Goal: Check status: Check status

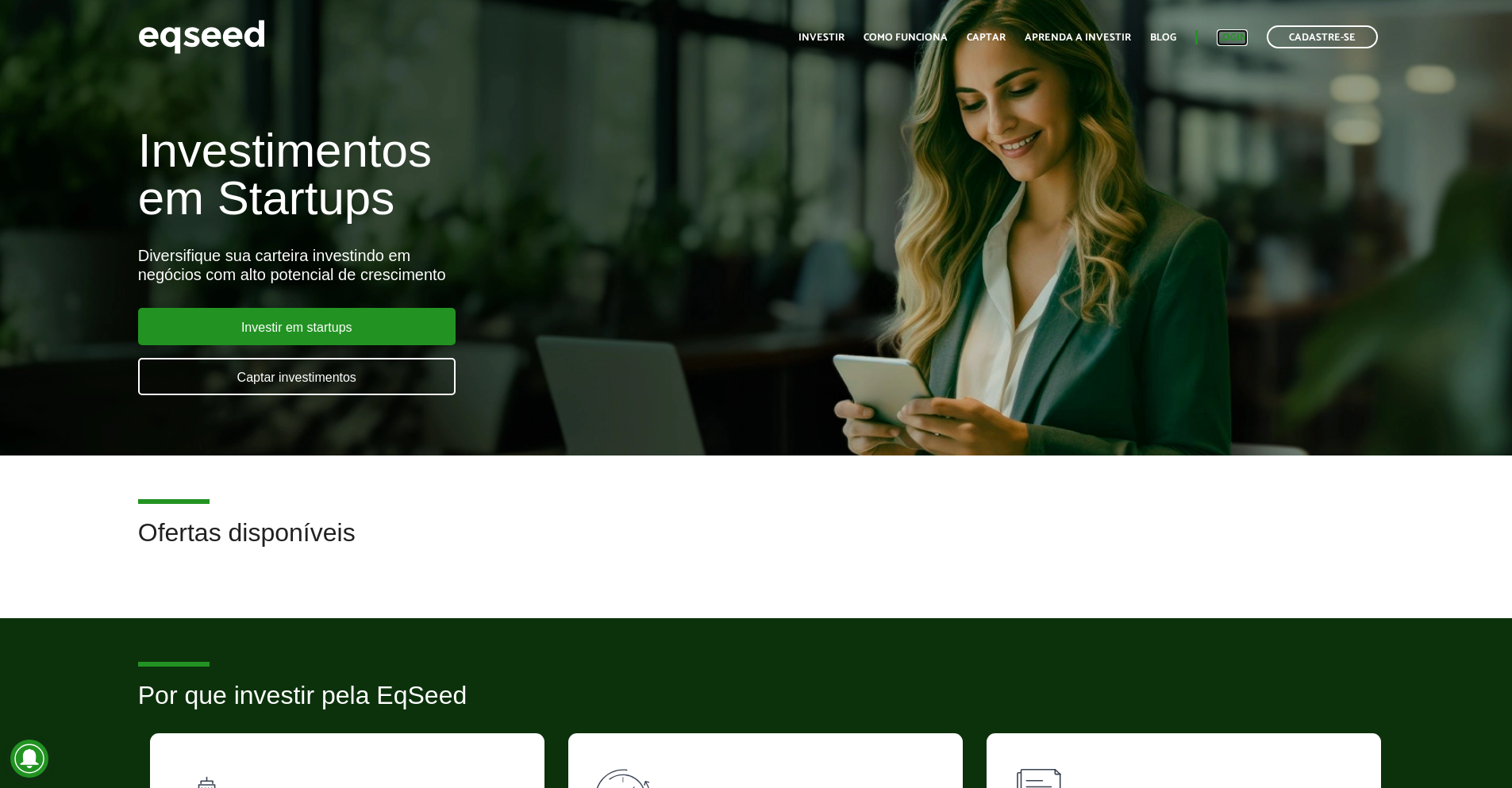
click at [1233, 36] on link "Login" at bounding box center [1232, 38] width 31 height 10
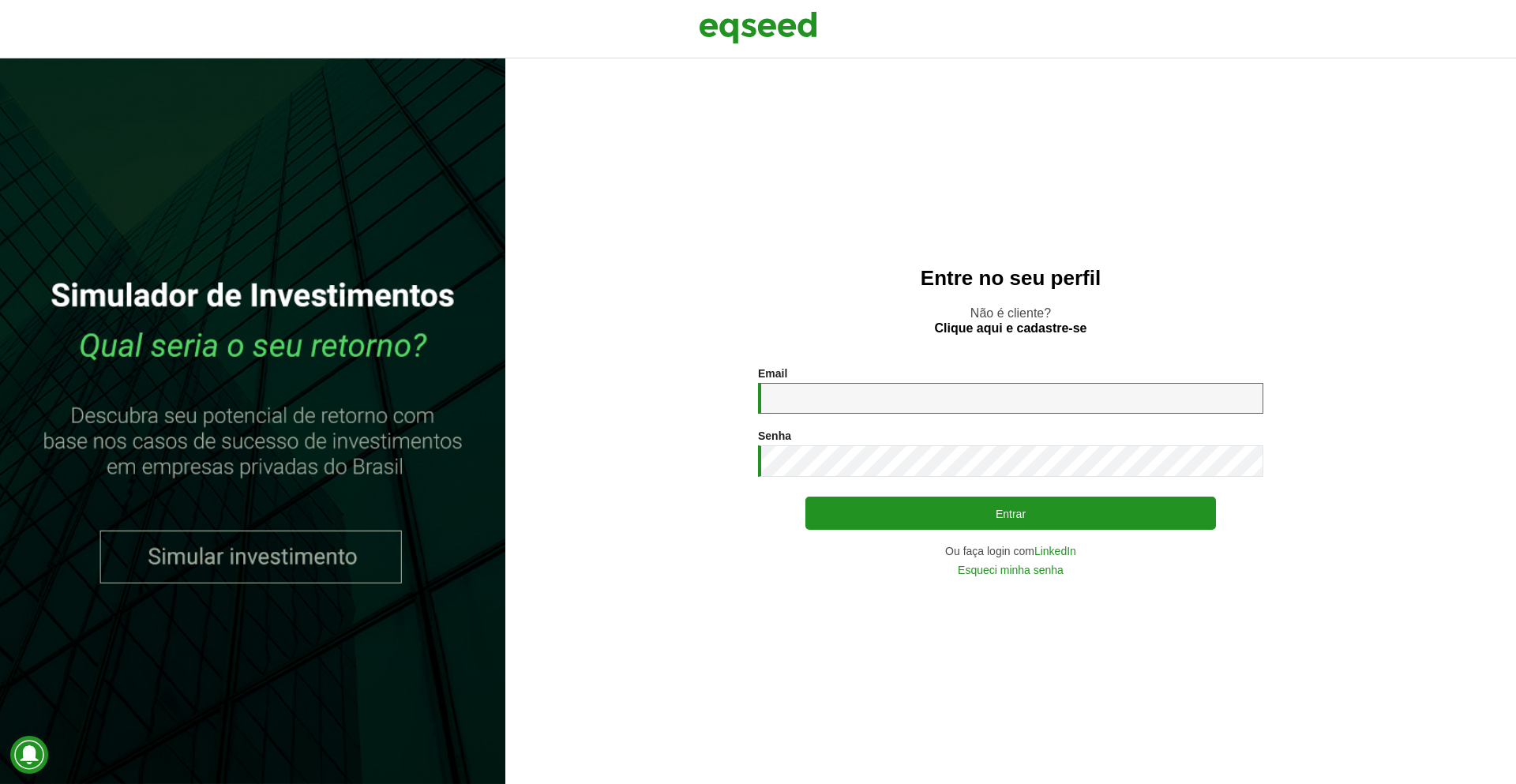
click at [814, 396] on input "Email *" at bounding box center [1011, 397] width 505 height 31
type input "**********"
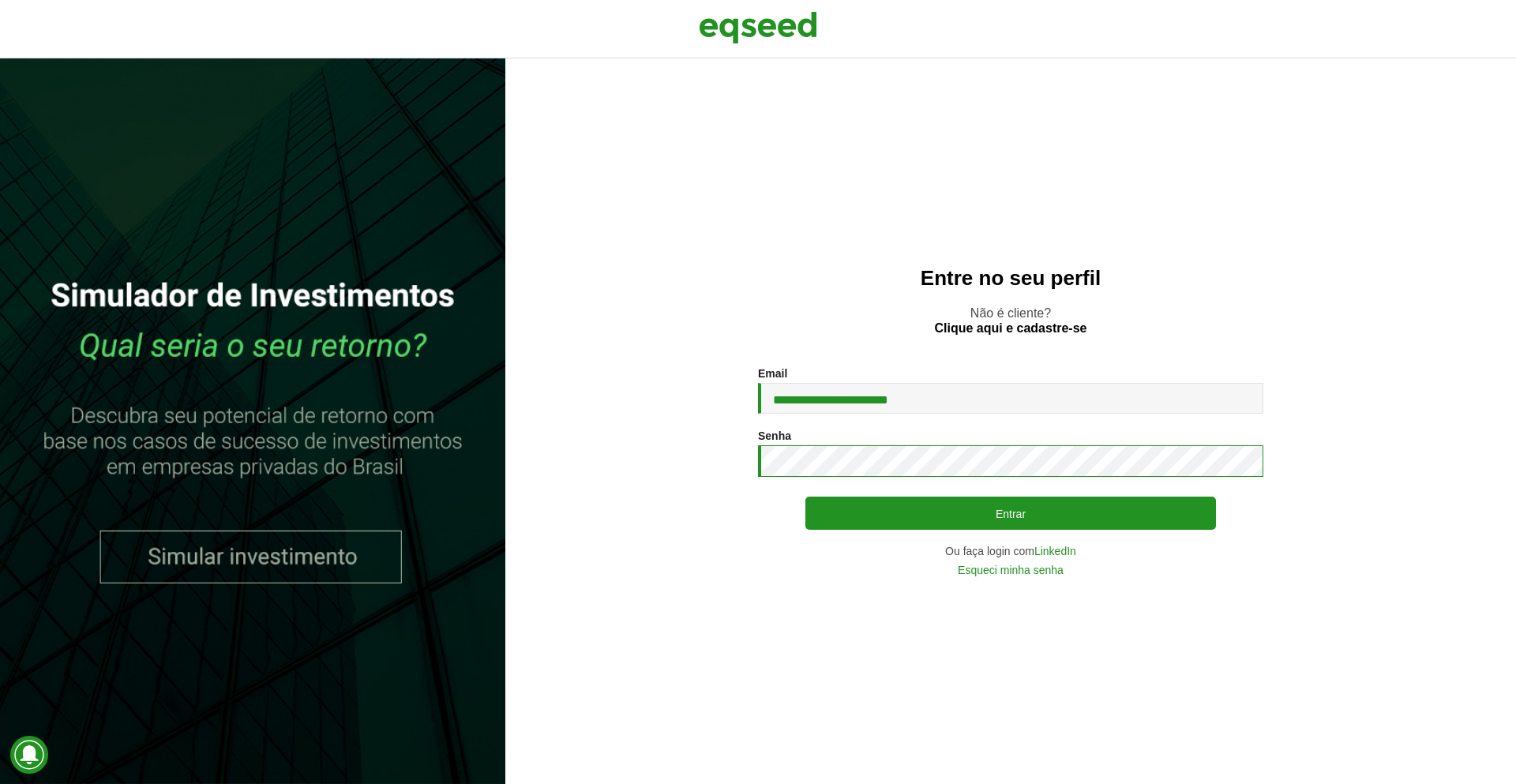
click at [805, 496] on button "Entrar" at bounding box center [1010, 513] width 410 height 34
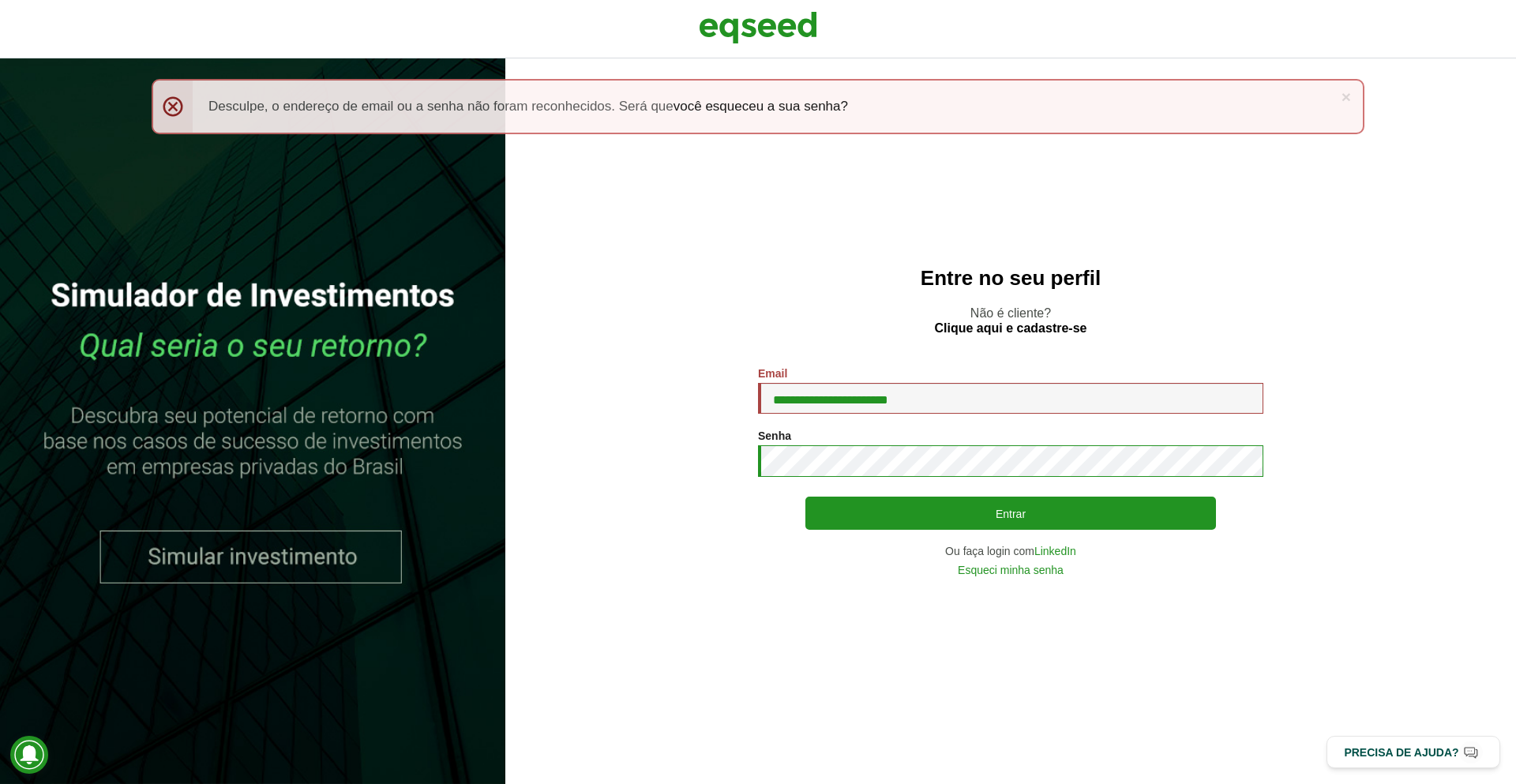
click at [805, 496] on button "Entrar" at bounding box center [1010, 513] width 410 height 34
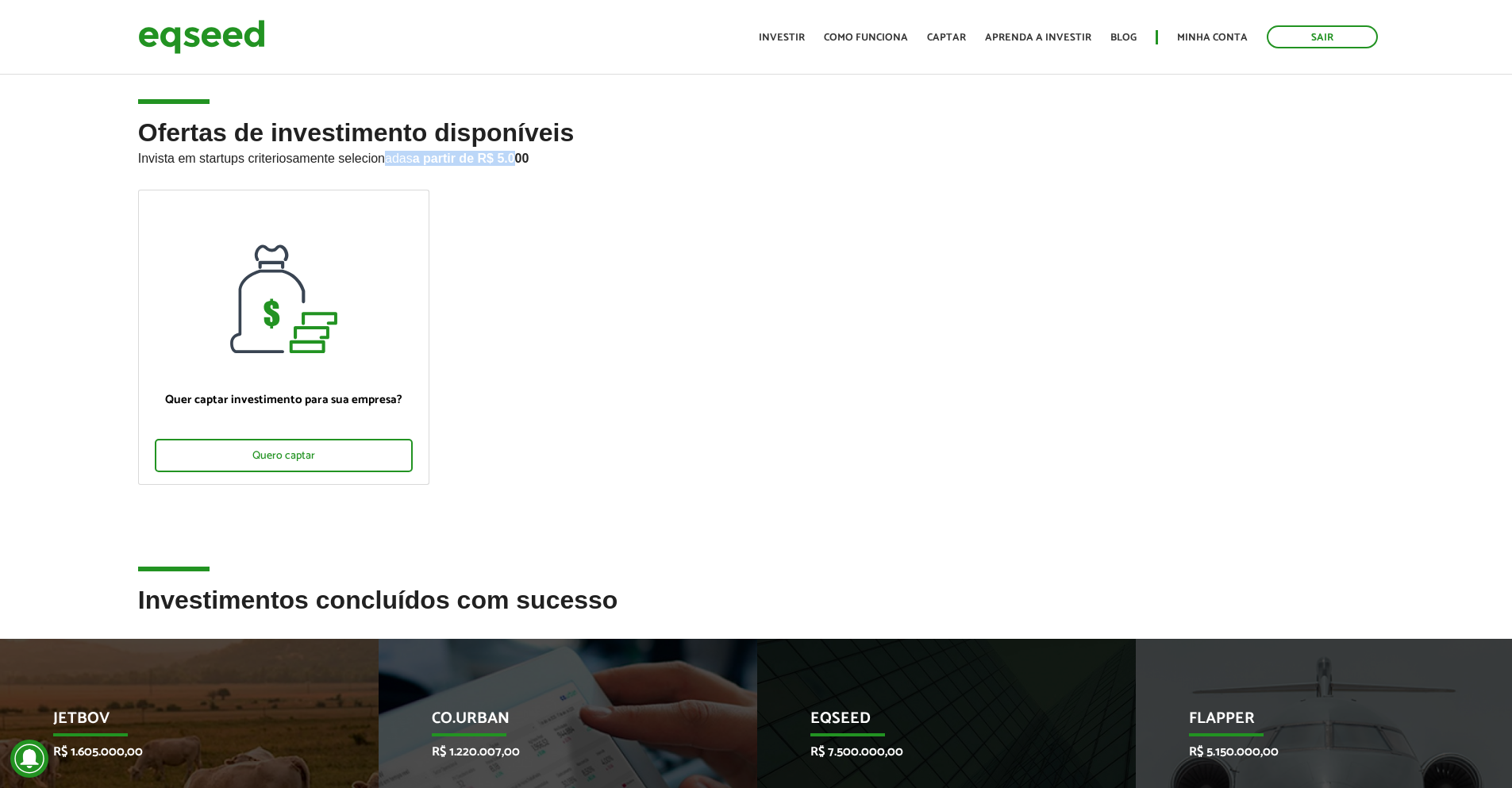
drag, startPoint x: 520, startPoint y: 161, endPoint x: 383, endPoint y: 160, distance: 137.0
click at [383, 160] on p "Invista em startups criteriosamente selecionadas a partir de R$ 5.000" at bounding box center [756, 156] width 1237 height 19
click at [628, 183] on h2 "Ofertas de investimento disponíveis Invista em startups criteriosamente selecio…" at bounding box center [756, 154] width 1237 height 71
click at [1216, 37] on link "Minha conta" at bounding box center [1212, 38] width 71 height 10
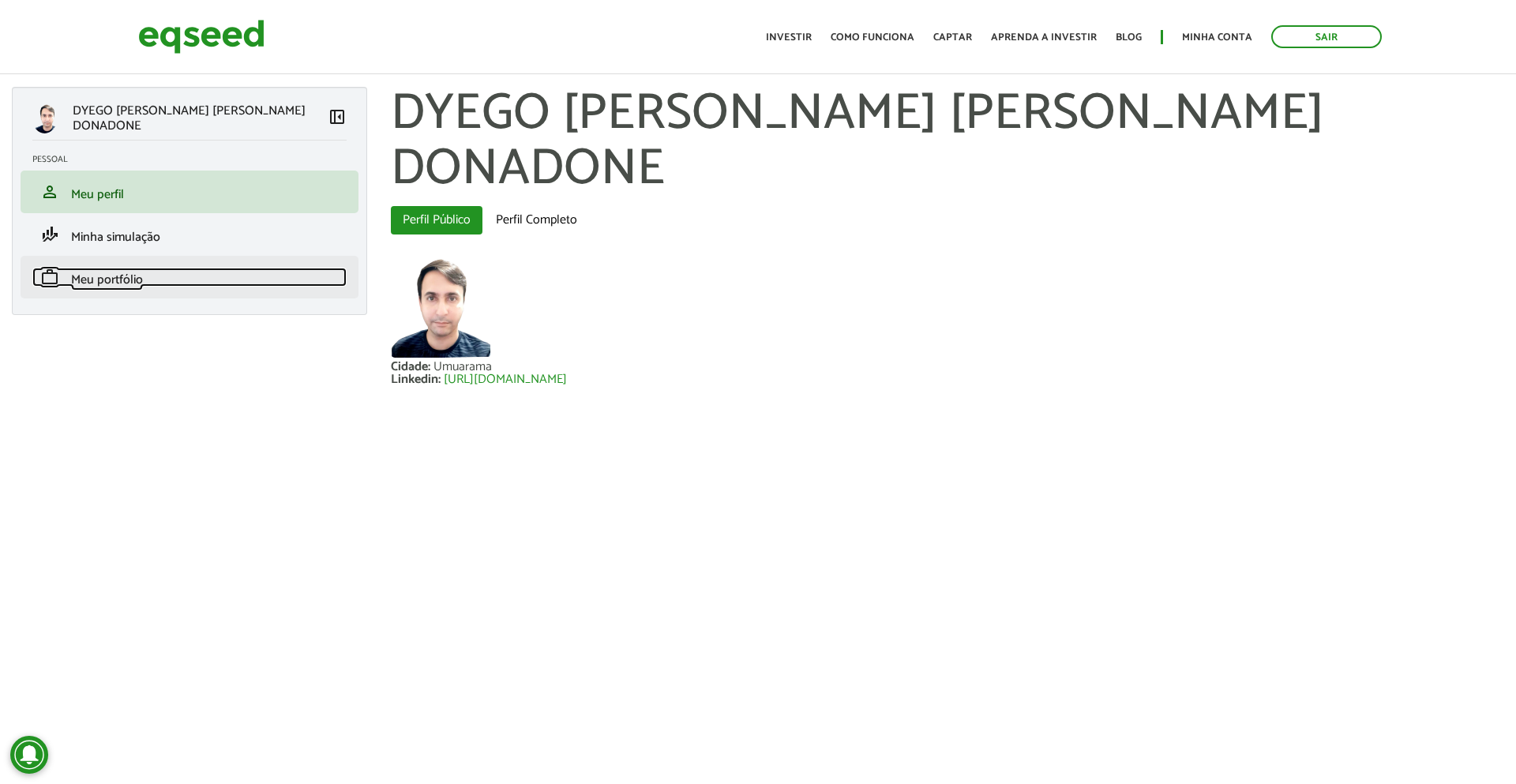
click at [155, 283] on link "work Meu portfólio" at bounding box center [190, 277] width 314 height 19
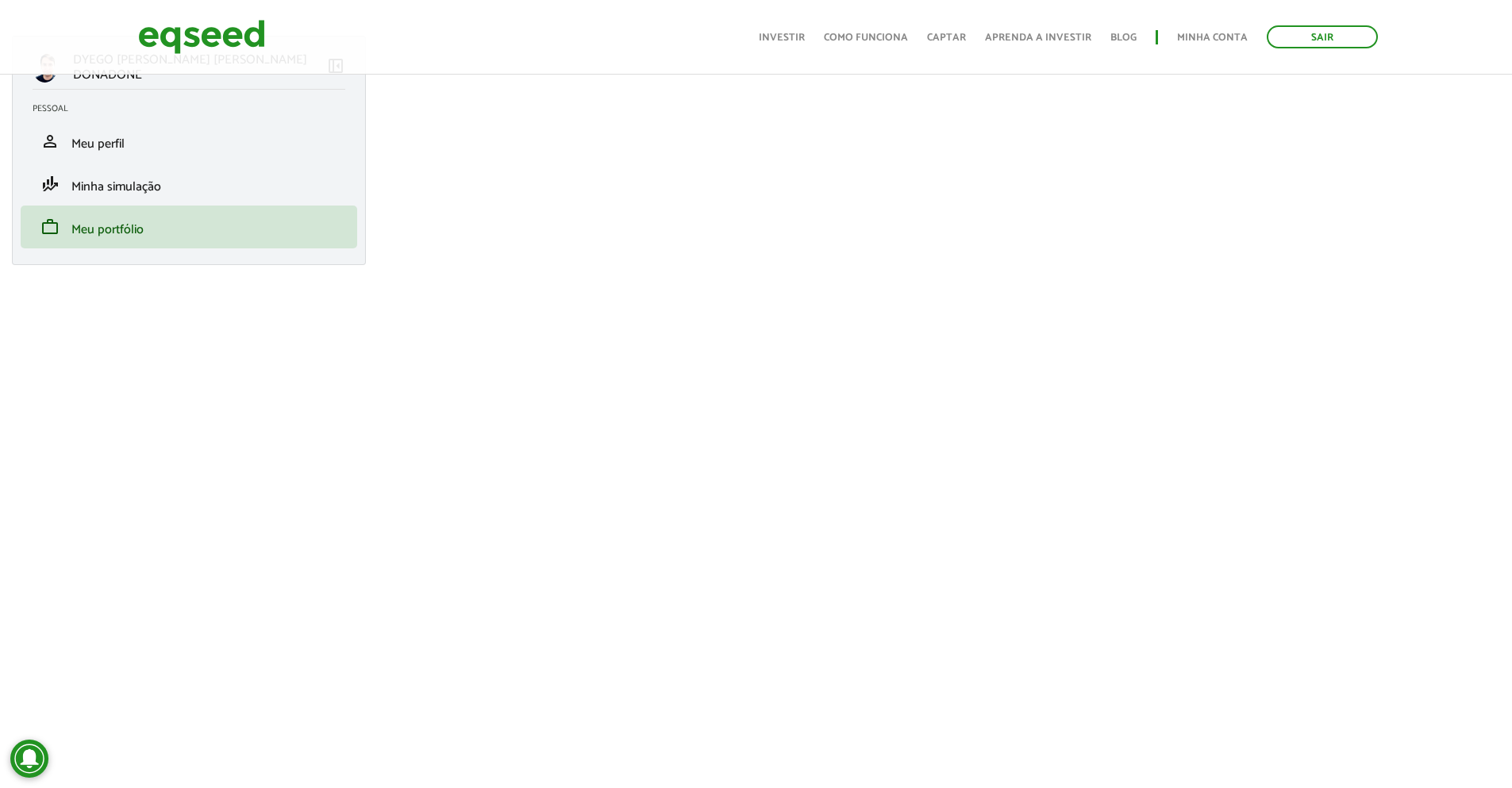
scroll to position [95, 0]
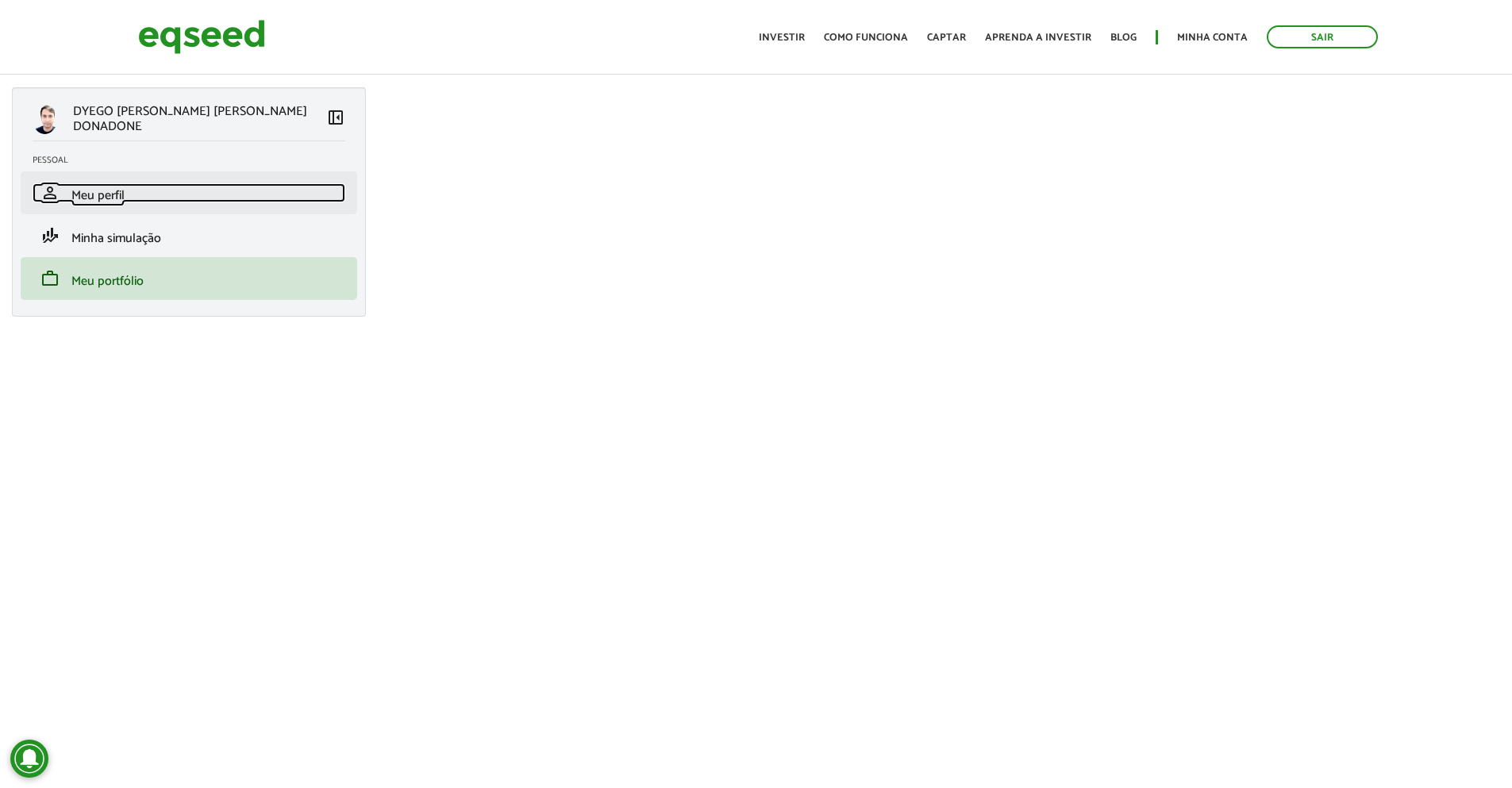
click at [94, 186] on span "Meu perfil" at bounding box center [97, 196] width 53 height 22
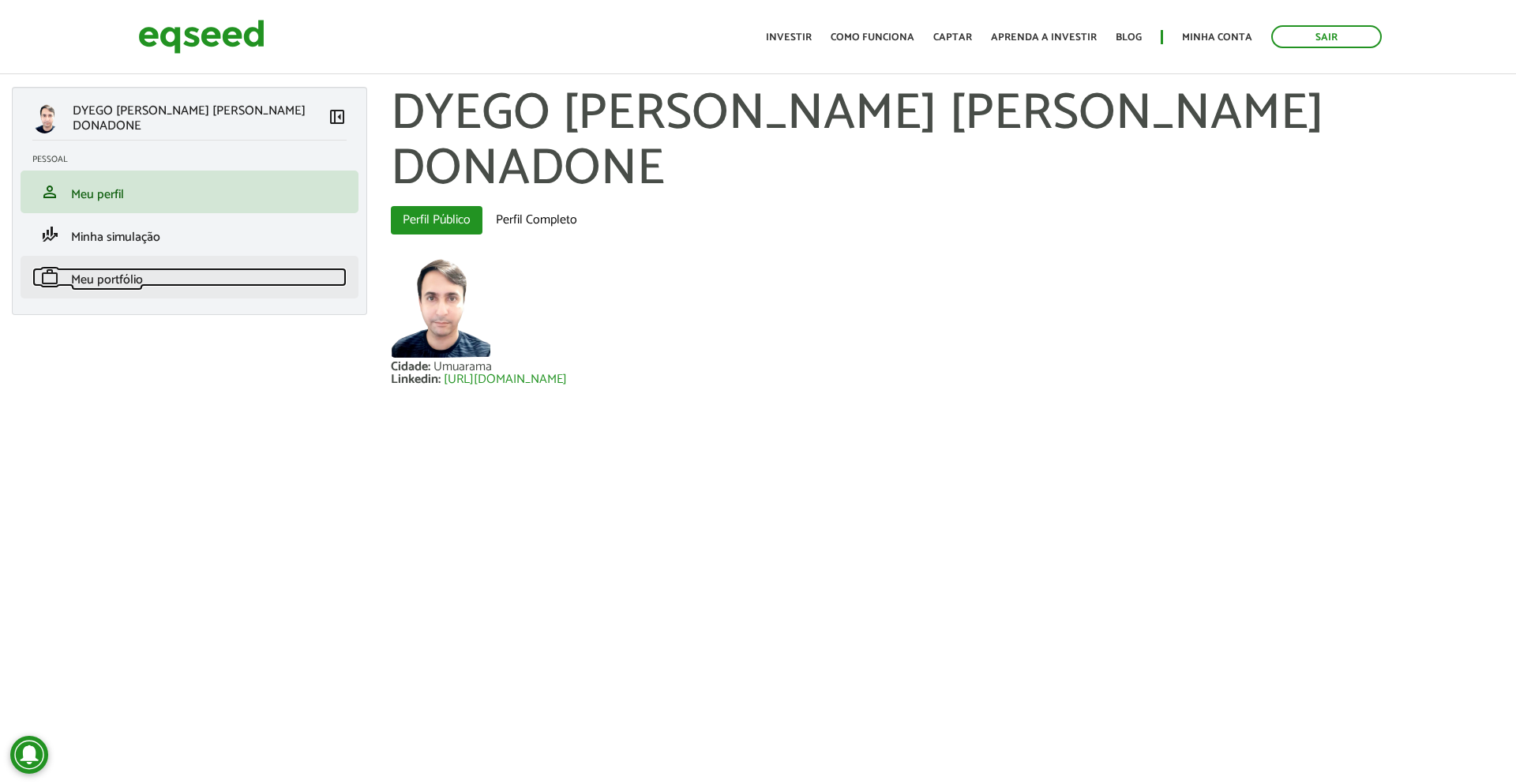
click at [133, 287] on span "Meu portfólio" at bounding box center [107, 280] width 72 height 22
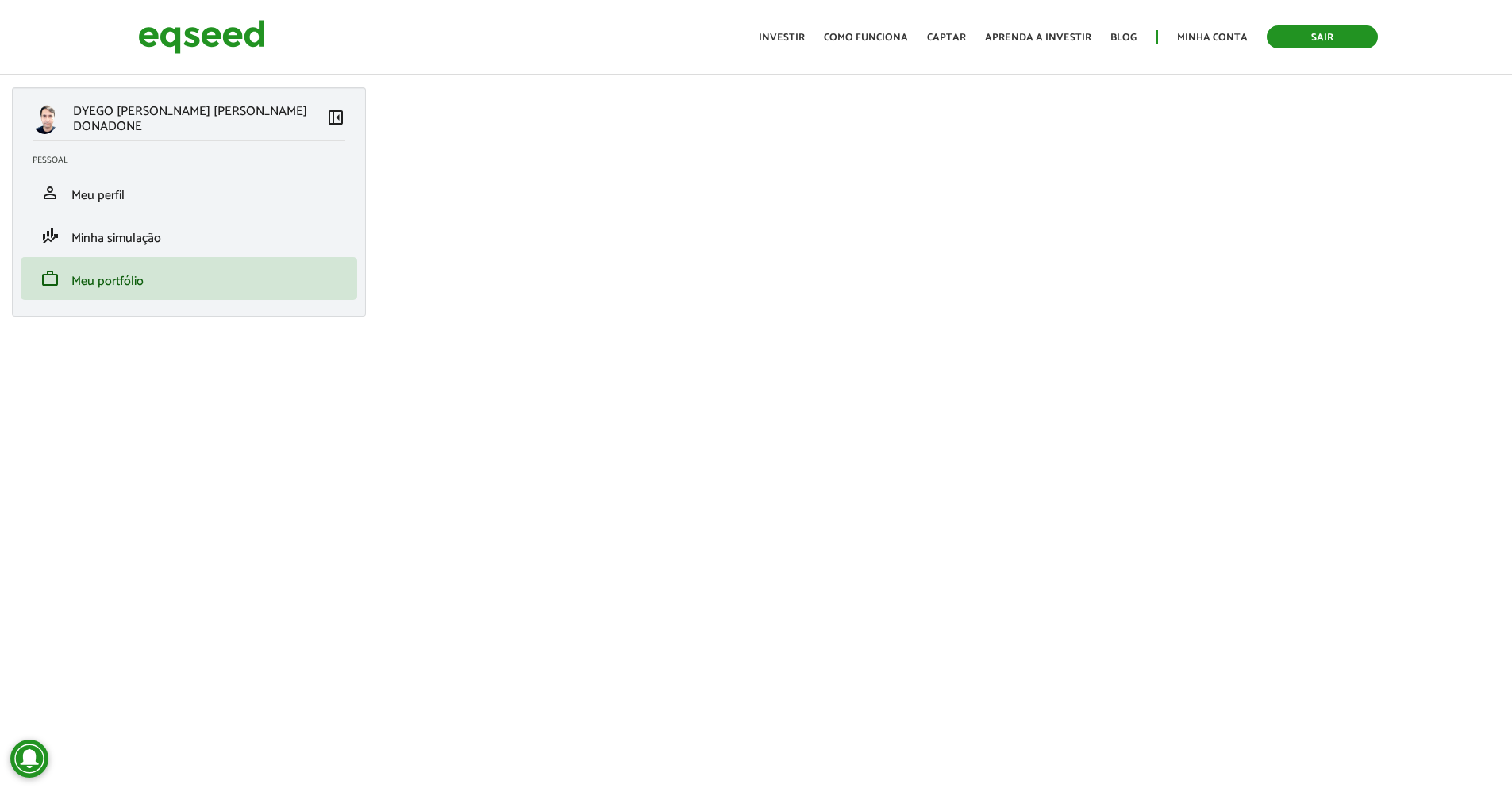
click at [1312, 39] on link "Sair" at bounding box center [1322, 37] width 111 height 23
